Goal: Task Accomplishment & Management: Manage account settings

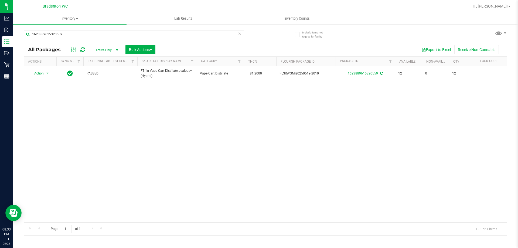
click at [141, 151] on div "Action Action Adjust qty Create package Edit attributes Global inventory Locate…" at bounding box center [265, 144] width 483 height 156
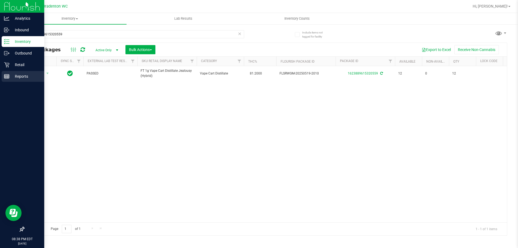
click at [8, 76] on line at bounding box center [6, 76] width 5 height 0
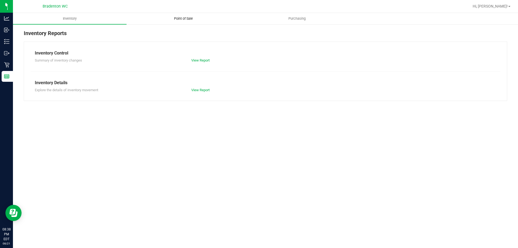
click at [180, 19] on span "Point of Sale" at bounding box center [183, 18] width 33 height 5
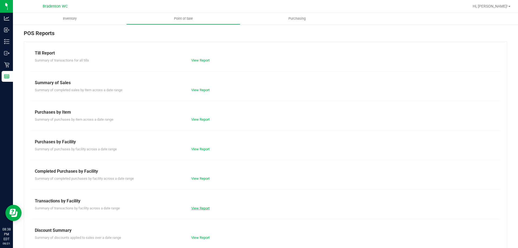
click at [193, 207] on link "View Report" at bounding box center [200, 208] width 18 height 4
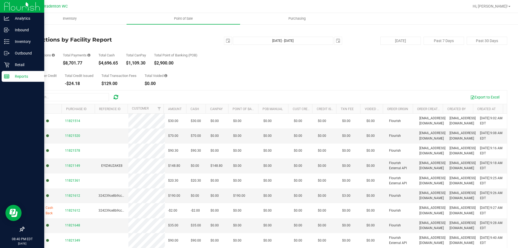
click at [7, 79] on icon at bounding box center [6, 76] width 5 height 5
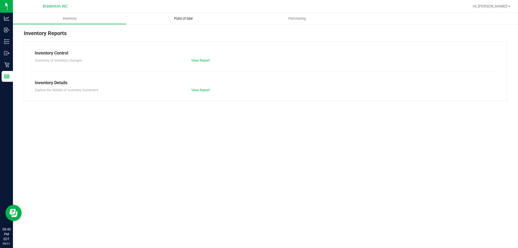
click at [191, 19] on span "Point of Sale" at bounding box center [183, 18] width 33 height 5
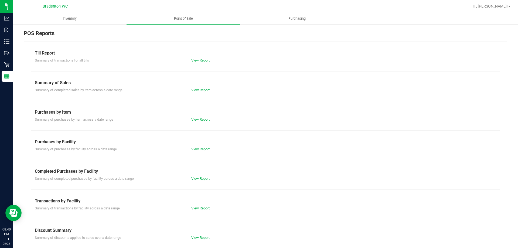
click at [194, 208] on link "View Report" at bounding box center [200, 208] width 18 height 4
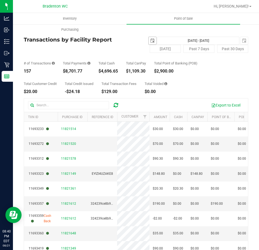
click at [150, 40] on span "select" at bounding box center [152, 41] width 4 height 4
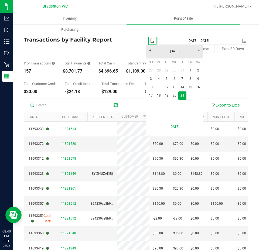
scroll to position [0, 13]
click at [157, 96] on link "18" at bounding box center [159, 96] width 8 height 8
type input "[DATE]"
type input "[DATE] - [DATE]"
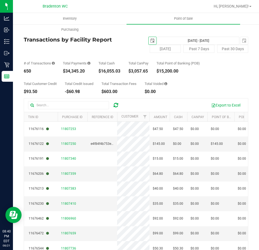
click at [150, 39] on span "select" at bounding box center [152, 41] width 4 height 4
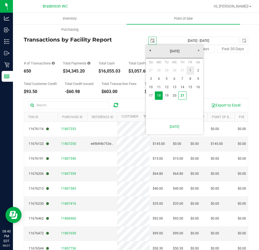
click at [192, 69] on link "1" at bounding box center [191, 70] width 8 height 8
type input "[DATE]"
type input "[DATE] - [DATE]"
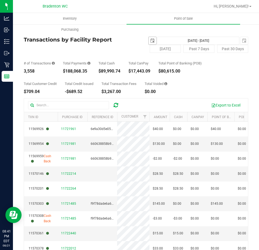
click at [150, 41] on span "select" at bounding box center [152, 41] width 4 height 4
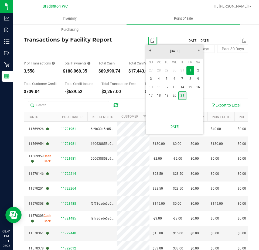
click at [184, 95] on link "21" at bounding box center [182, 96] width 8 height 8
type input "[DATE]"
type input "[DATE] - [DATE]"
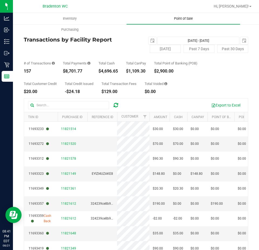
click at [181, 18] on span "Point of Sale" at bounding box center [183, 18] width 33 height 5
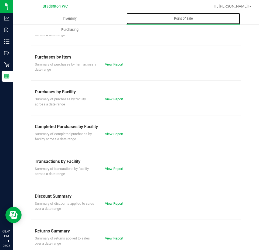
scroll to position [70, 0]
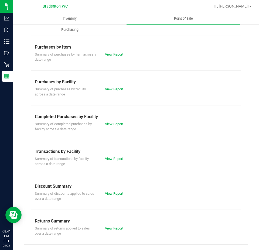
click at [110, 194] on link "View Report" at bounding box center [114, 194] width 18 height 4
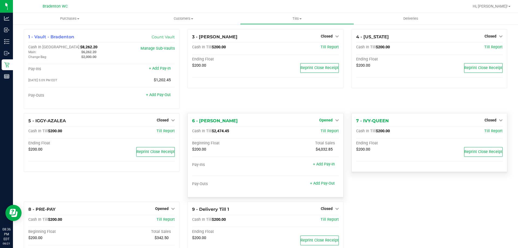
click at [323, 121] on span "Opened" at bounding box center [325, 120] width 13 height 4
click at [170, 211] on link "Opened" at bounding box center [165, 209] width 20 height 4
click at [162, 219] on link "Close Till" at bounding box center [163, 220] width 15 height 4
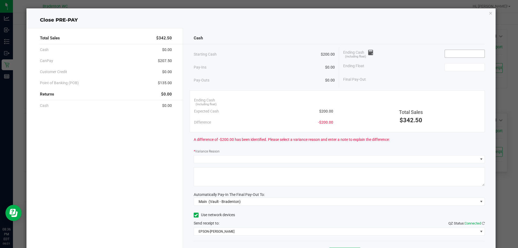
click at [454, 54] on input at bounding box center [465, 54] width 40 height 8
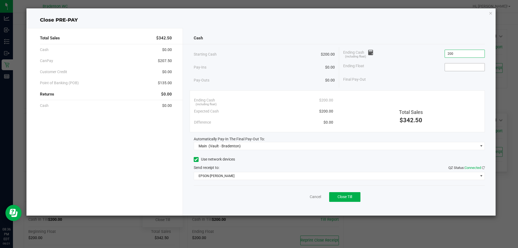
type input "$200.00"
click at [448, 68] on input at bounding box center [465, 67] width 40 height 8
type input "$200.00"
click at [359, 200] on button "Close Till" at bounding box center [344, 197] width 31 height 10
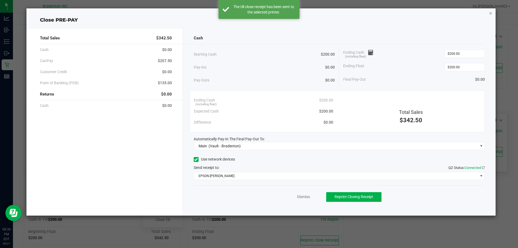
click at [491, 14] on icon "button" at bounding box center [491, 13] width 4 height 6
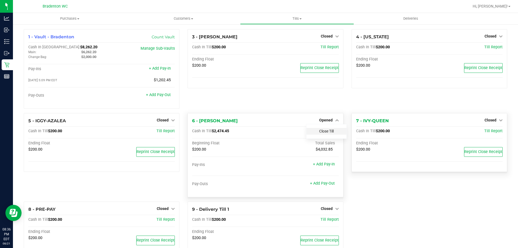
click at [325, 133] on link "Close Till" at bounding box center [326, 131] width 15 height 4
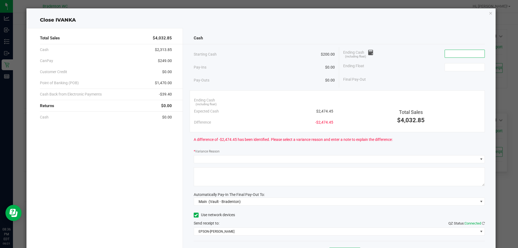
click at [452, 55] on input at bounding box center [465, 54] width 40 height 8
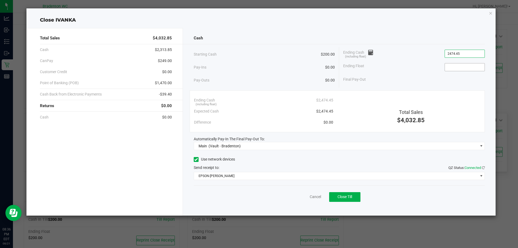
type input "$2,474.45"
click at [454, 66] on input at bounding box center [465, 67] width 40 height 8
type input "$200.00"
click at [346, 194] on button "Close Till" at bounding box center [344, 197] width 31 height 10
click at [492, 13] on icon "button" at bounding box center [491, 13] width 4 height 6
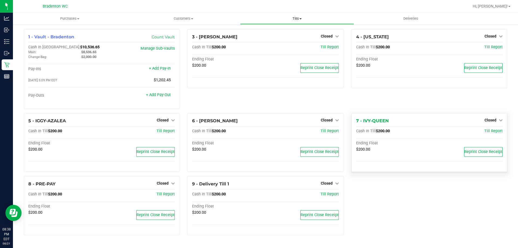
click at [297, 18] on span "Tills" at bounding box center [297, 18] width 113 height 5
click at [276, 38] on span "Reconcile e-payments" at bounding box center [267, 39] width 54 height 5
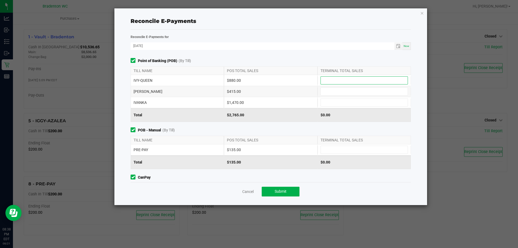
click at [347, 80] on input at bounding box center [364, 81] width 87 height 8
type input "$880.00"
type input "$415.00"
type input "$1,470.00"
type input "$135.00"
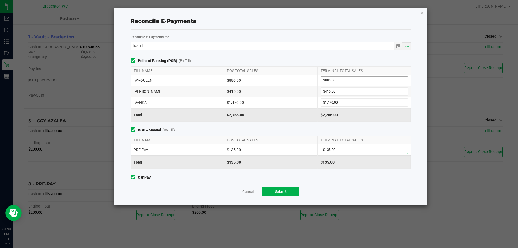
scroll to position [53, 0]
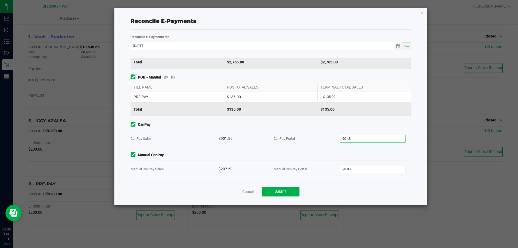
type input "$901.80"
type input "$207.50"
click at [283, 187] on button "Submit" at bounding box center [281, 192] width 38 height 10
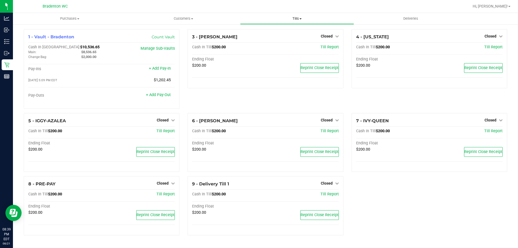
click at [294, 20] on span "Tills" at bounding box center [297, 18] width 113 height 5
click at [163, 35] on link "Count Vault" at bounding box center [163, 37] width 23 height 5
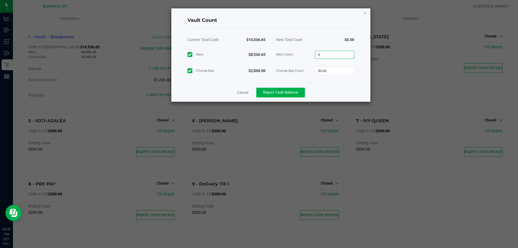
click at [325, 53] on input "0" at bounding box center [335, 55] width 39 height 8
type input "$8,536.65"
click at [338, 72] on input "0" at bounding box center [335, 71] width 39 height 8
type input "2000"
click at [351, 55] on input "$8,536.65" at bounding box center [335, 55] width 39 height 8
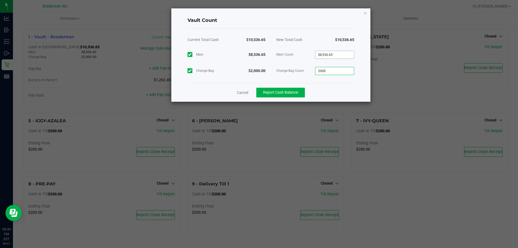
type input "8536.65"
type input "$2,000.00"
type input "$8,536.65"
click at [300, 94] on button "Report Cash Balance" at bounding box center [280, 93] width 49 height 10
